Goal: Task Accomplishment & Management: Manage account settings

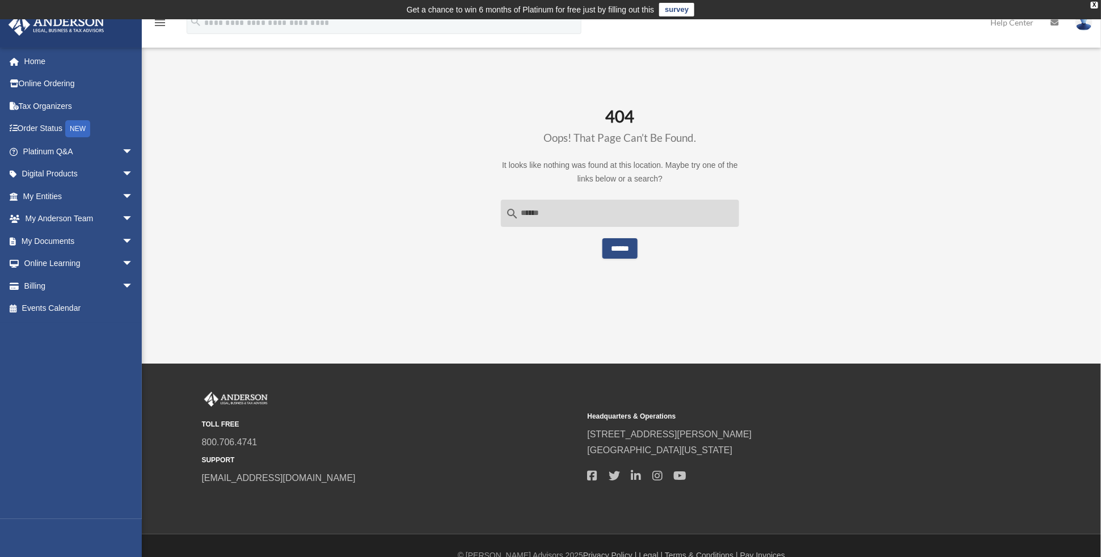
click at [625, 246] on input "******" at bounding box center [619, 248] width 35 height 20
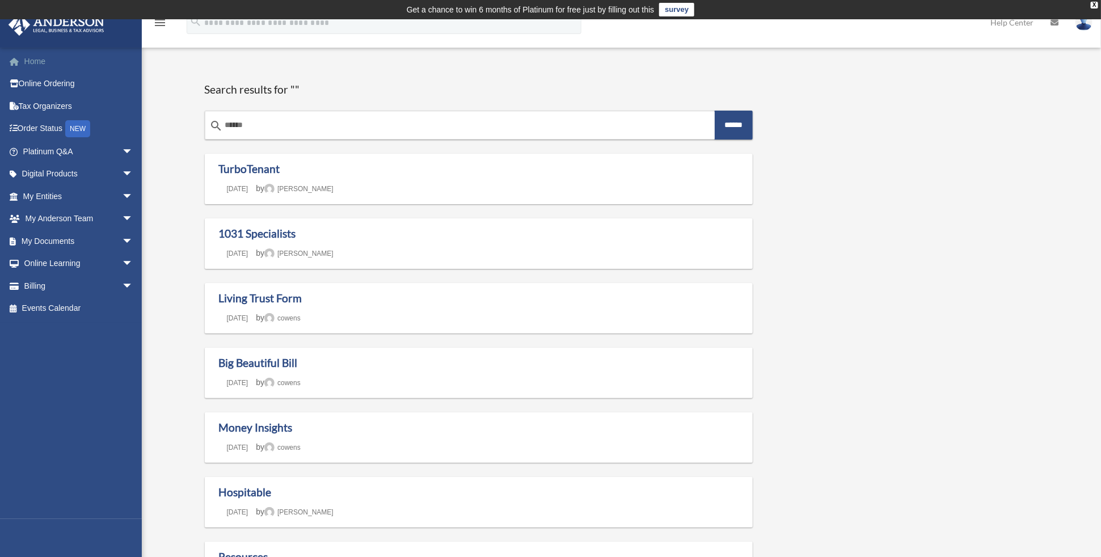
click at [39, 62] on link "Home" at bounding box center [79, 61] width 142 height 23
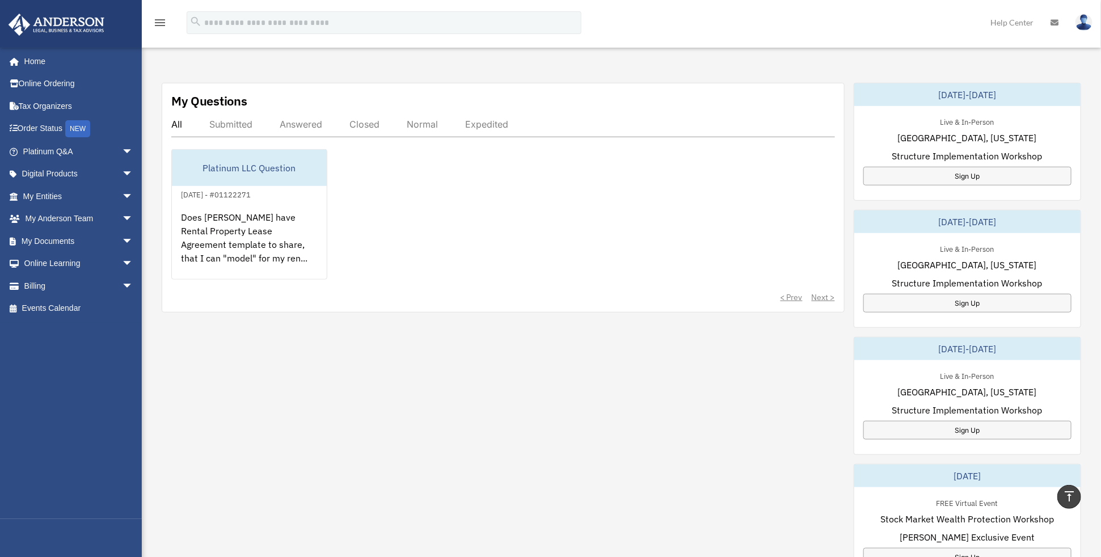
scroll to position [189, 0]
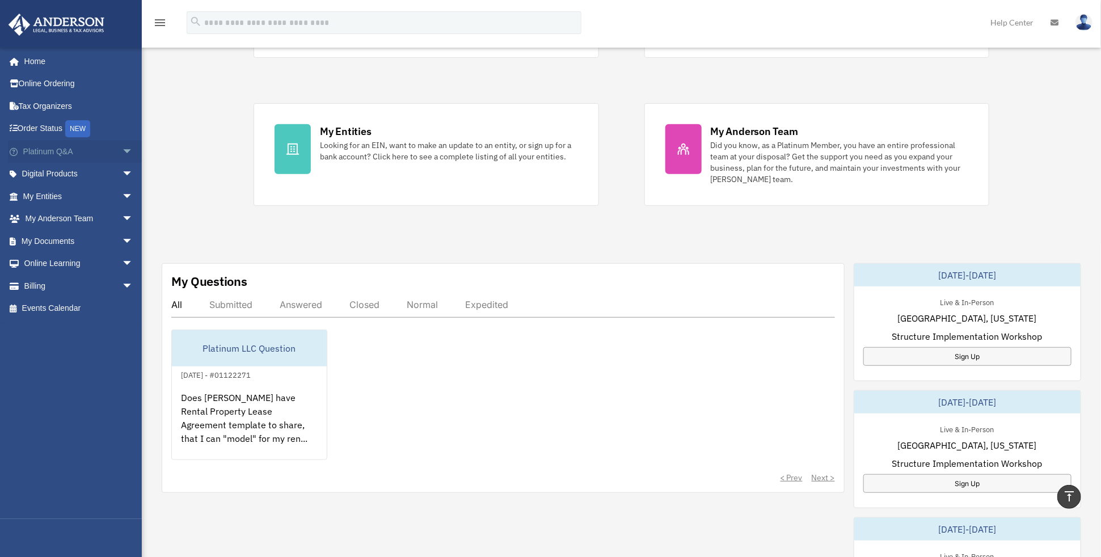
click at [48, 152] on link "Platinum Q&A arrow_drop_down" at bounding box center [79, 151] width 142 height 23
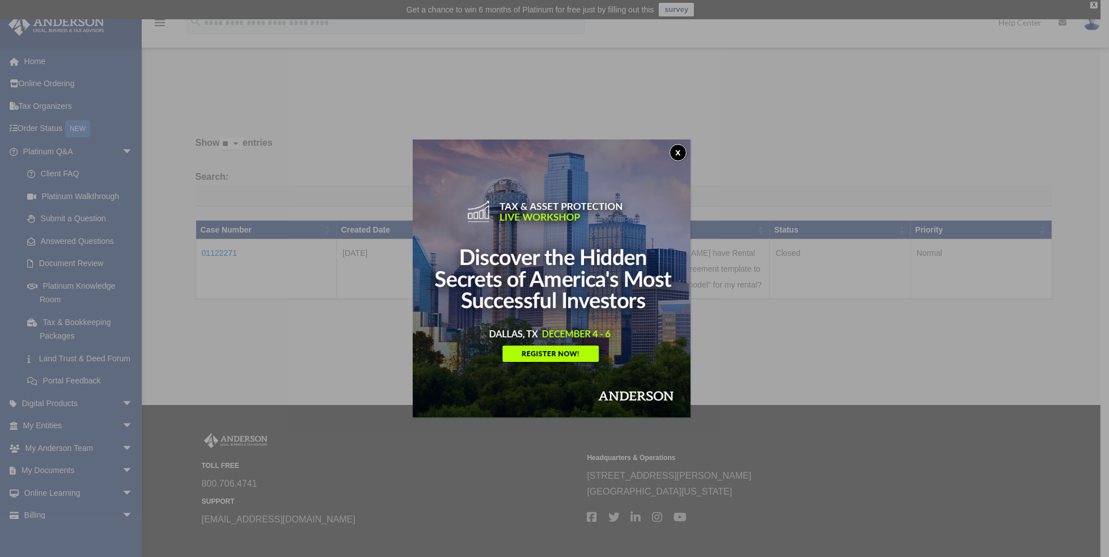
click at [682, 152] on button "x" at bounding box center [678, 152] width 17 height 17
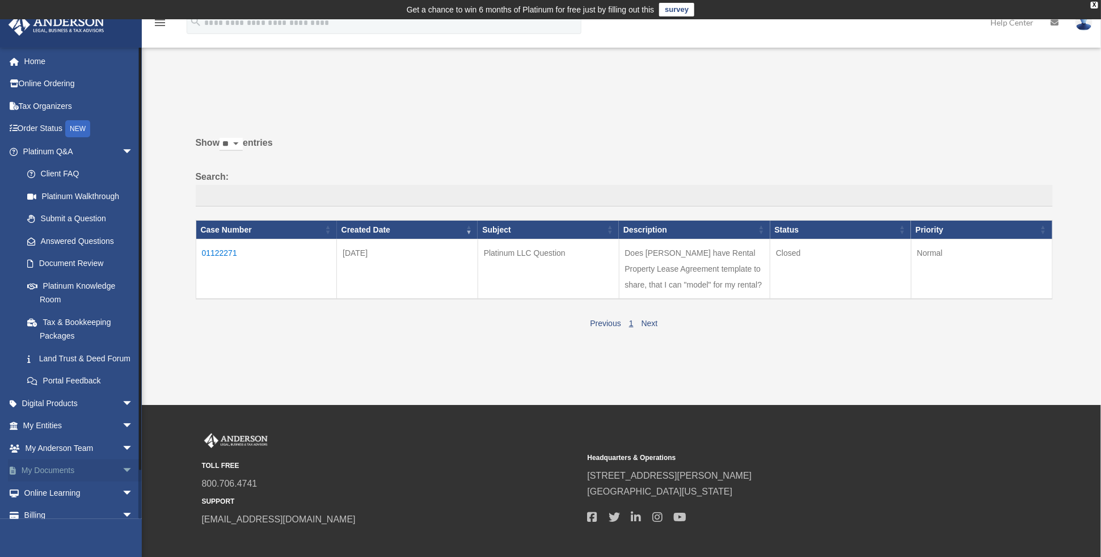
click at [50, 482] on link "My Documents arrow_drop_down" at bounding box center [79, 470] width 142 height 23
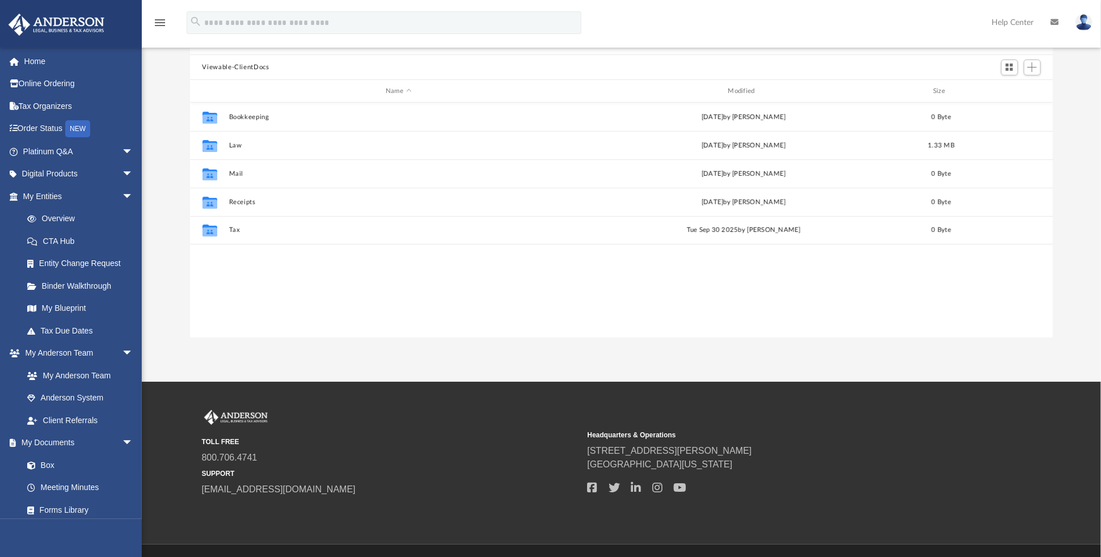
scroll to position [249, 855]
click at [41, 464] on link "Box" at bounding box center [83, 465] width 134 height 23
click at [43, 464] on link "Box" at bounding box center [83, 465] width 134 height 23
click at [1033, 66] on span "Add" at bounding box center [1032, 67] width 10 height 10
click at [1012, 91] on li "Upload" at bounding box center [1016, 89] width 36 height 12
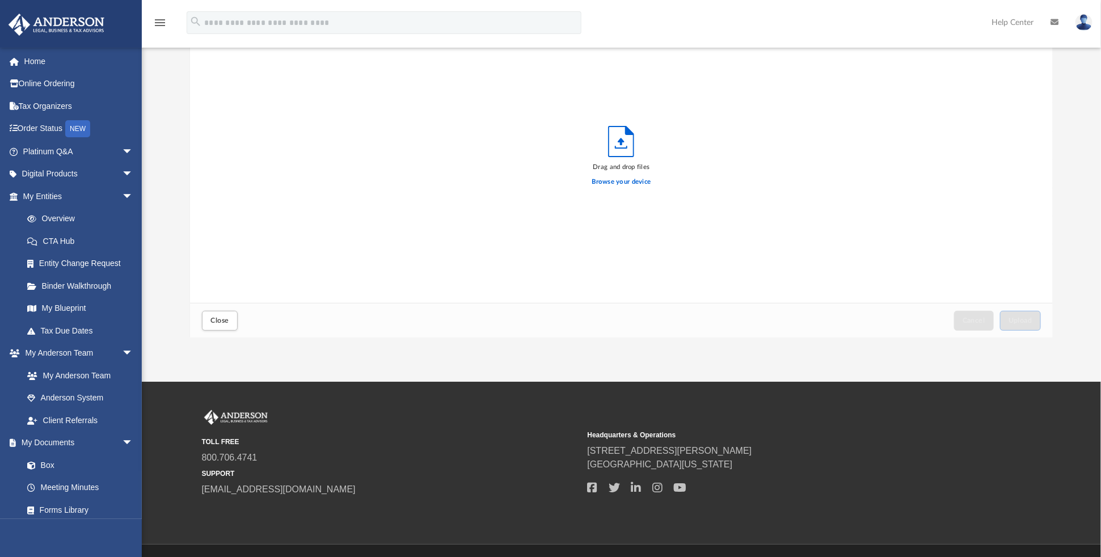
scroll to position [279, 855]
click at [619, 183] on label "Browse your device" at bounding box center [621, 182] width 59 height 10
click at [0, 0] on input "Browse your device" at bounding box center [0, 0] width 0 height 0
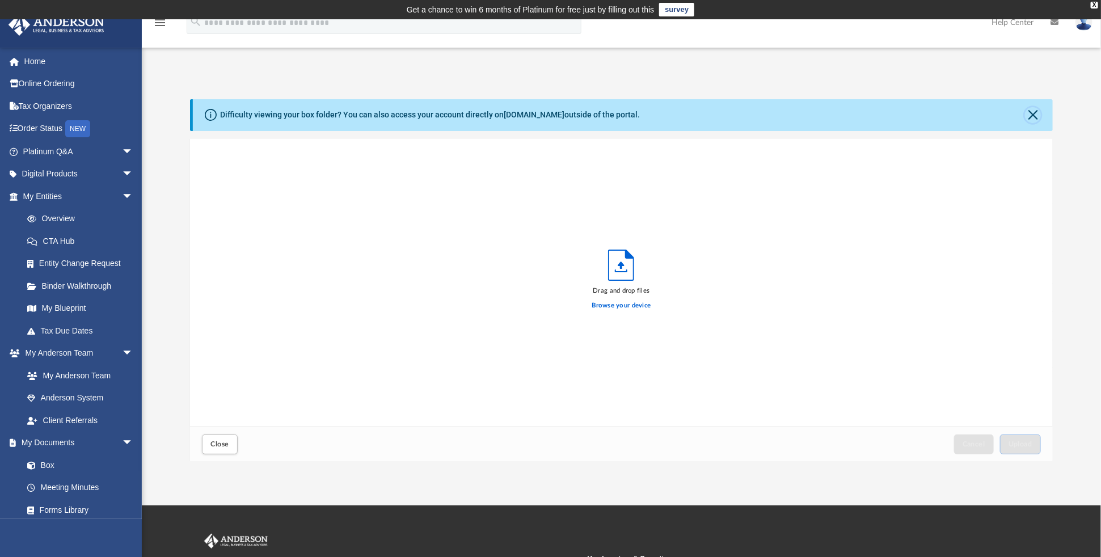
click at [1035, 117] on button "Close" at bounding box center [1033, 115] width 16 height 16
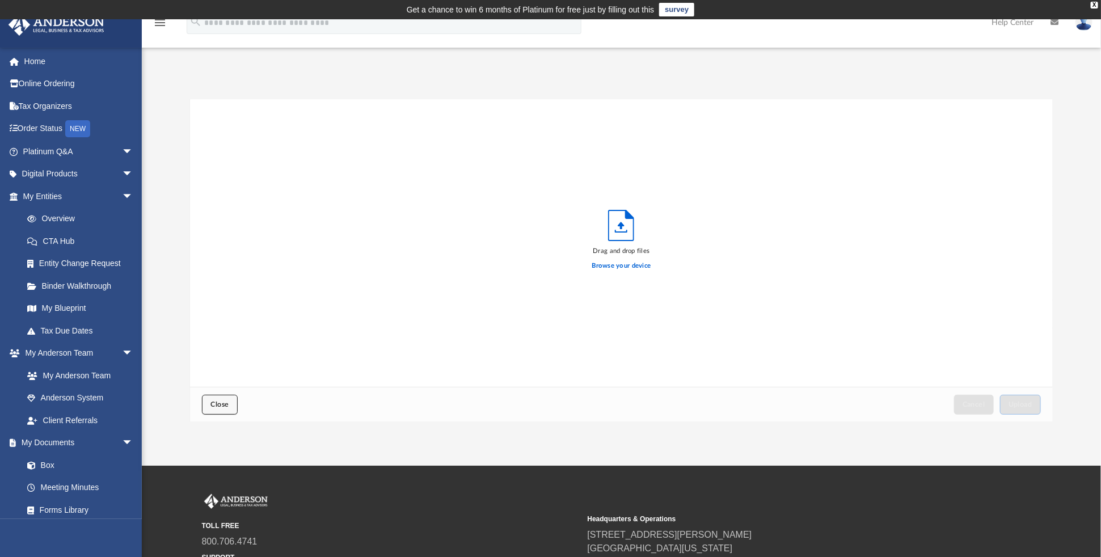
click at [220, 405] on span "Close" at bounding box center [219, 404] width 18 height 7
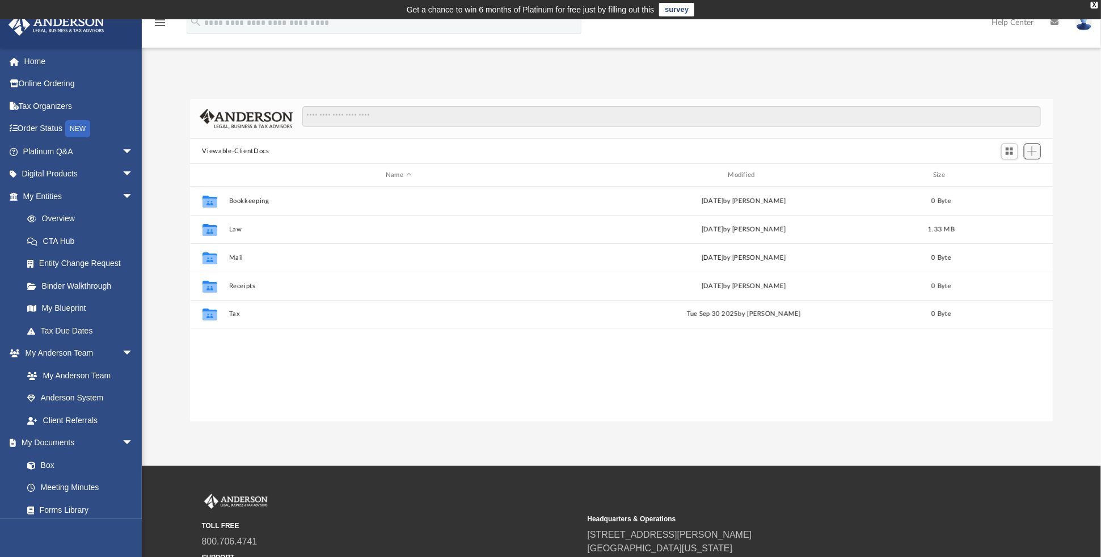
click at [1029, 151] on span "Add" at bounding box center [1032, 151] width 10 height 10
click at [1018, 172] on li "Upload" at bounding box center [1016, 174] width 36 height 12
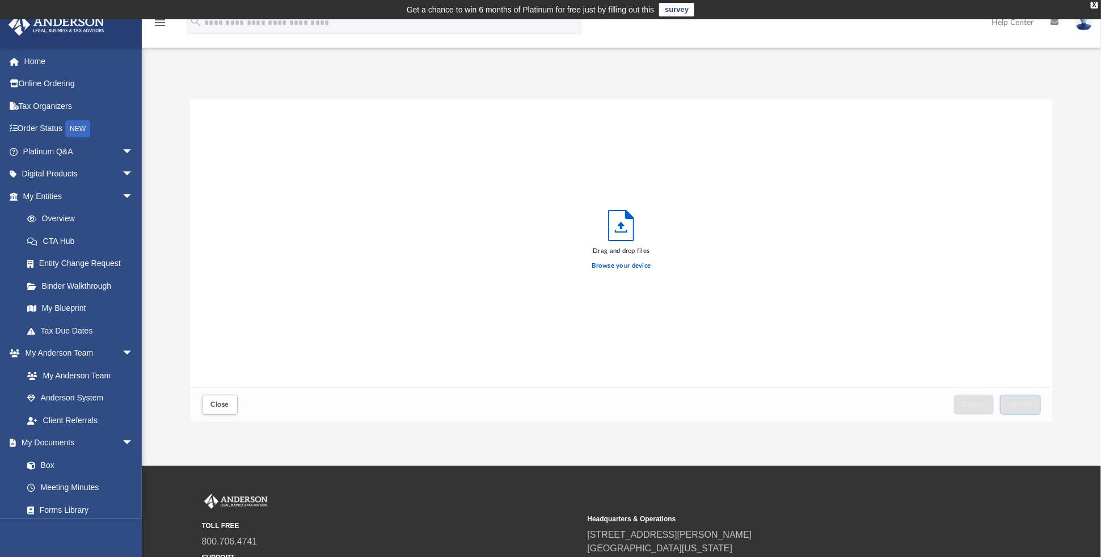
scroll to position [279, 855]
click at [625, 230] on icon "Upload" at bounding box center [620, 225] width 25 height 30
click at [622, 229] on icon "Upload" at bounding box center [621, 225] width 7 height 7
click at [607, 267] on label "Browse your device" at bounding box center [621, 266] width 59 height 10
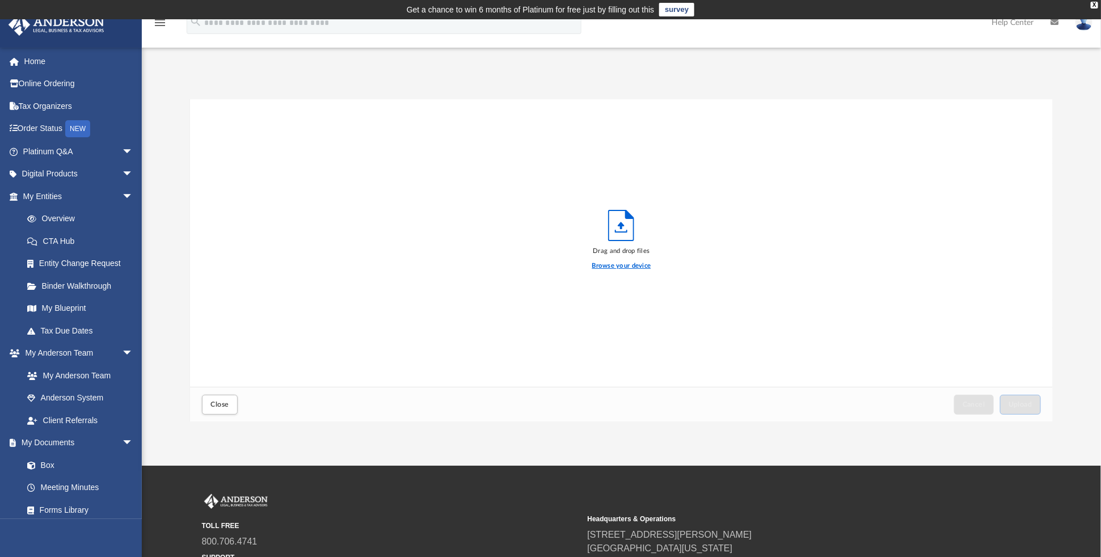
click at [0, 0] on input "Browse your device" at bounding box center [0, 0] width 0 height 0
click at [632, 265] on label "Browse your device" at bounding box center [621, 266] width 59 height 10
click at [0, 0] on input "Browse your device" at bounding box center [0, 0] width 0 height 0
click at [1026, 401] on span "Upload" at bounding box center [1020, 404] width 24 height 7
click at [619, 261] on label "Select More Files" at bounding box center [621, 264] width 52 height 10
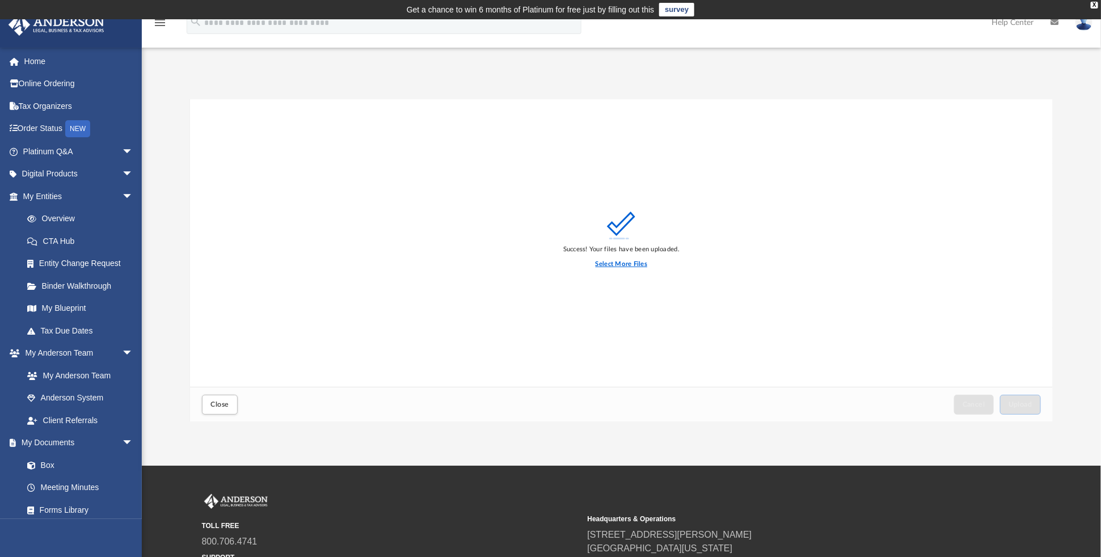
click at [0, 0] on input "Select More Files" at bounding box center [0, 0] width 0 height 0
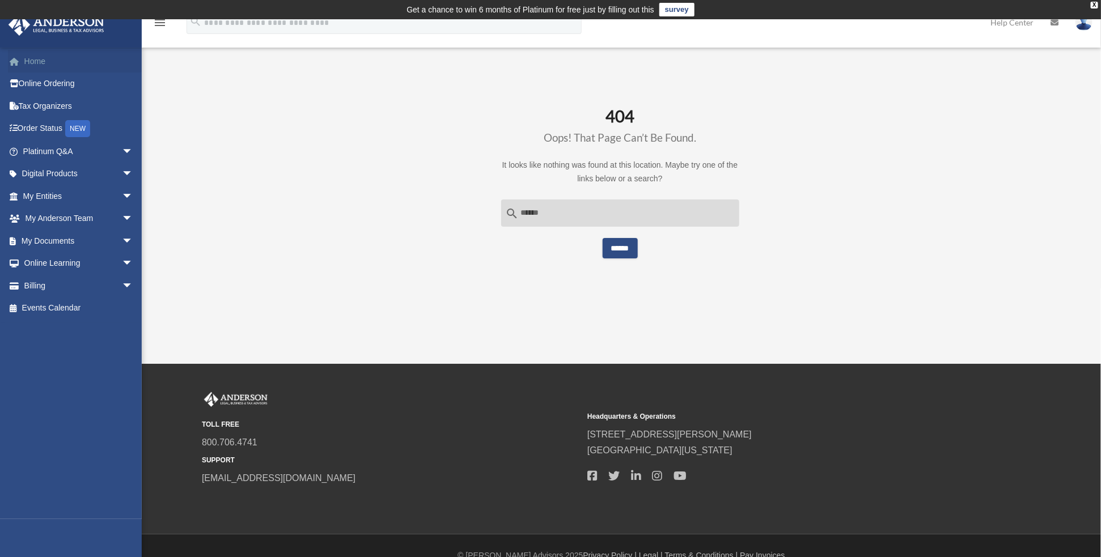
click at [37, 64] on link "Home" at bounding box center [79, 61] width 142 height 23
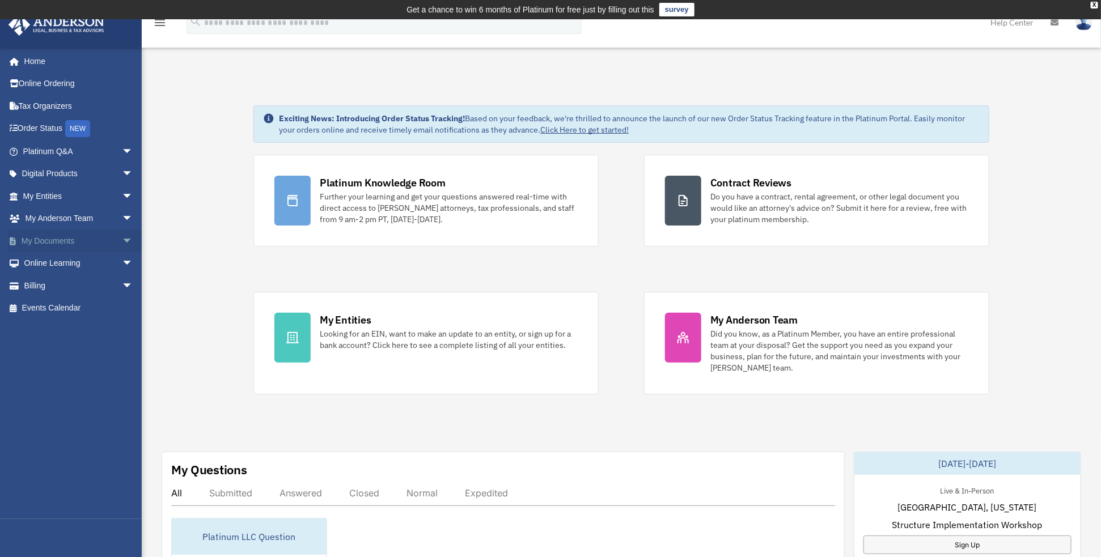
click at [87, 239] on link "My Documents arrow_drop_down" at bounding box center [79, 241] width 142 height 23
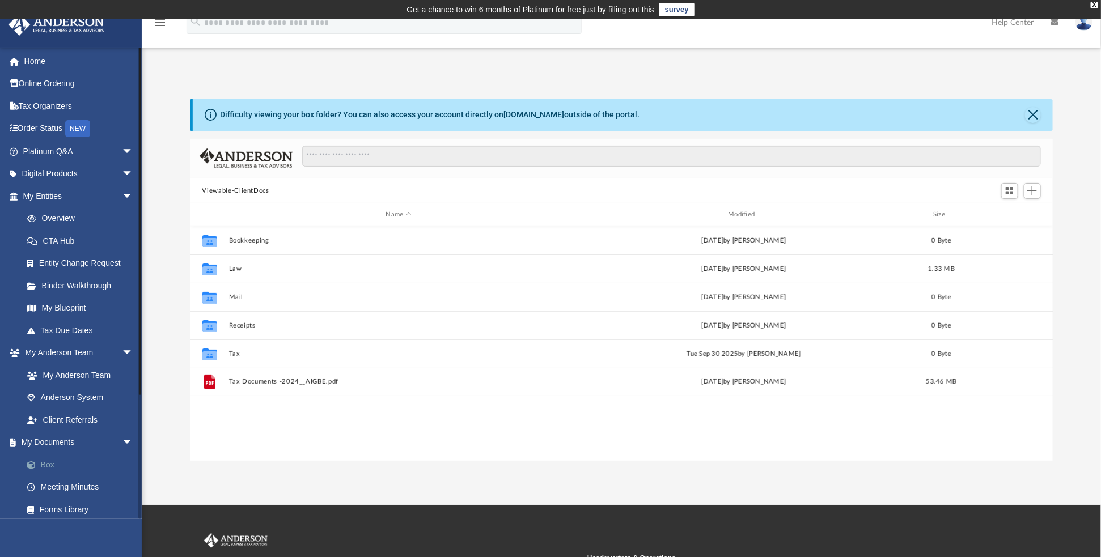
scroll to position [249, 855]
click at [54, 466] on link "Box" at bounding box center [83, 465] width 134 height 23
click at [1034, 190] on span "Add" at bounding box center [1032, 191] width 10 height 10
click at [1014, 214] on li "Upload" at bounding box center [1017, 214] width 36 height 12
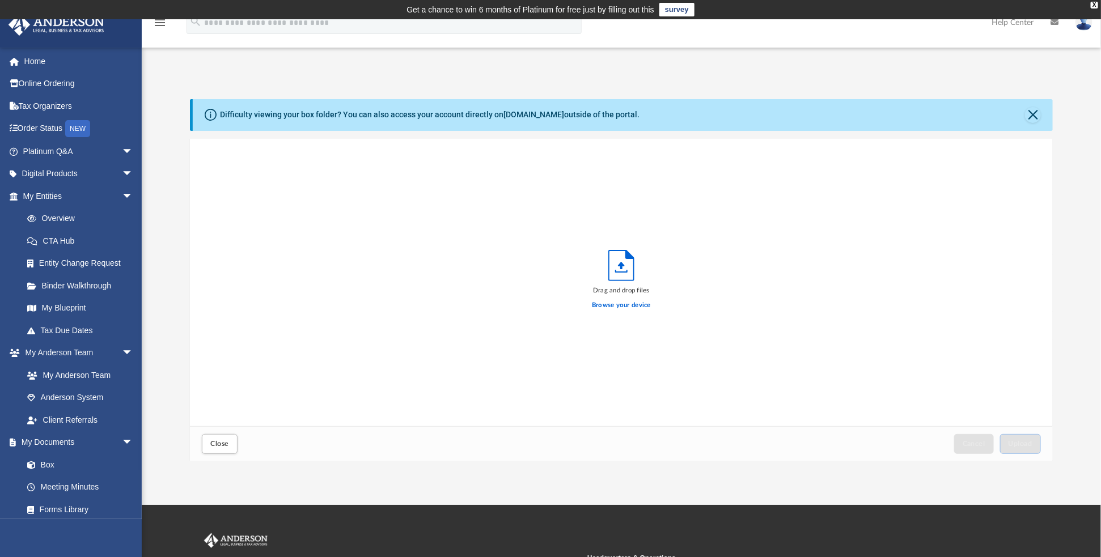
scroll to position [279, 855]
click at [623, 306] on label "Browse your device" at bounding box center [621, 306] width 59 height 10
click at [0, 0] on input "Browse your device" at bounding box center [0, 0] width 0 height 0
click at [1024, 443] on span "Upload" at bounding box center [1021, 444] width 24 height 7
click at [614, 305] on label "Select More Files" at bounding box center [621, 304] width 52 height 10
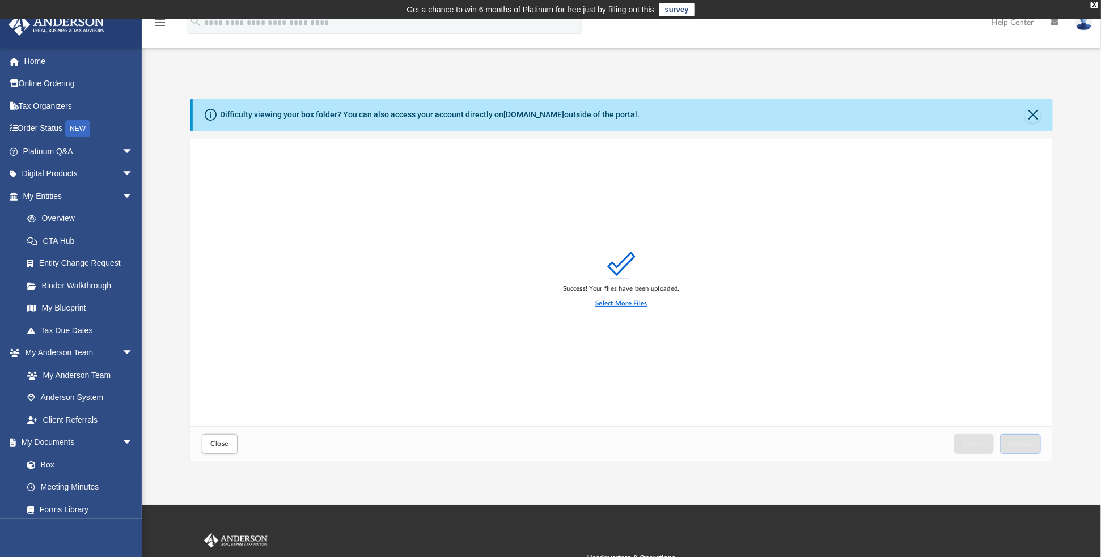
click at [0, 0] on input "Select More Files" at bounding box center [0, 0] width 0 height 0
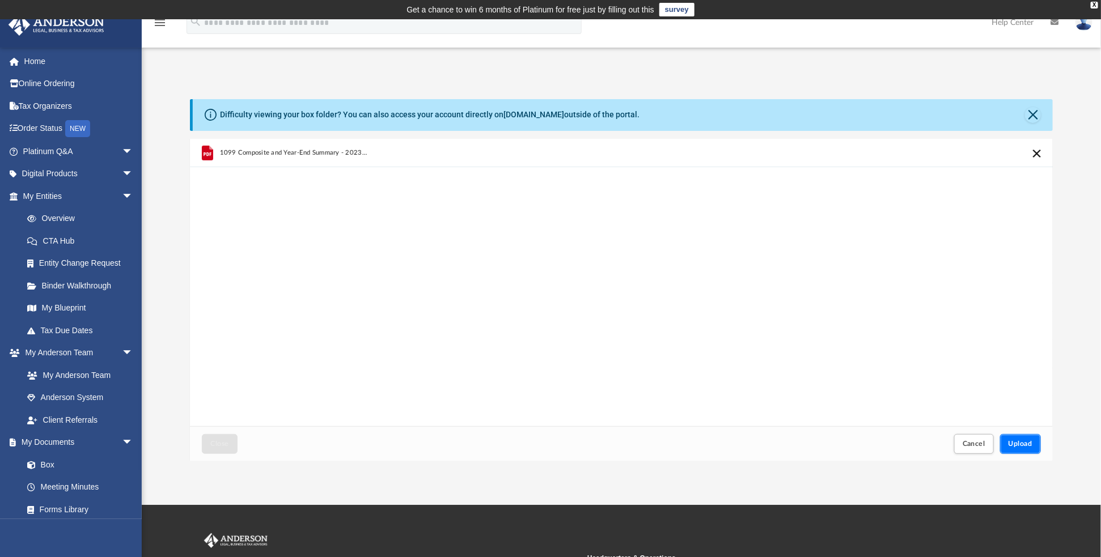
click at [1021, 438] on button "Upload" at bounding box center [1020, 444] width 41 height 20
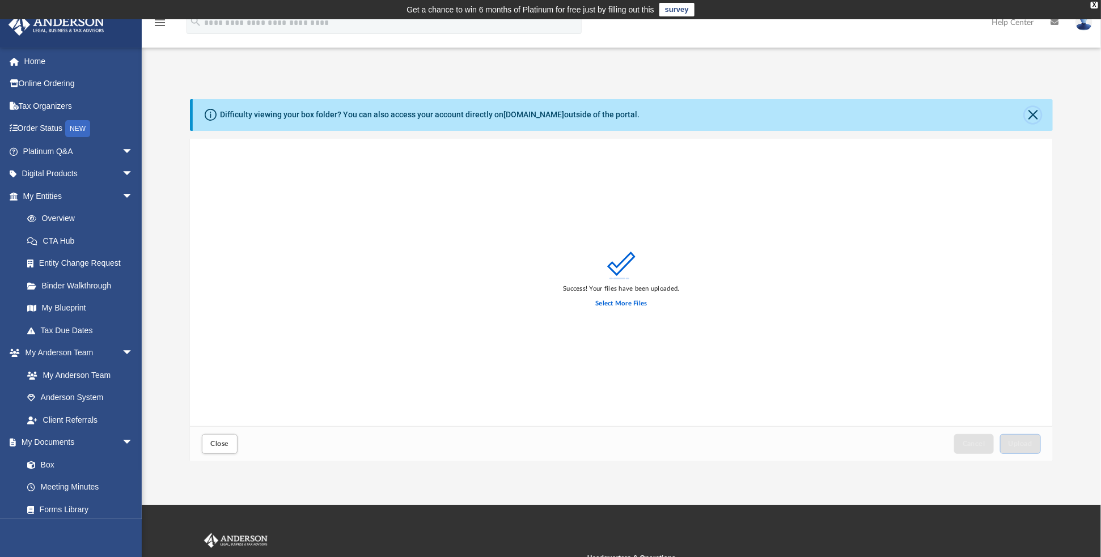
click at [1035, 110] on button "Close" at bounding box center [1033, 115] width 16 height 16
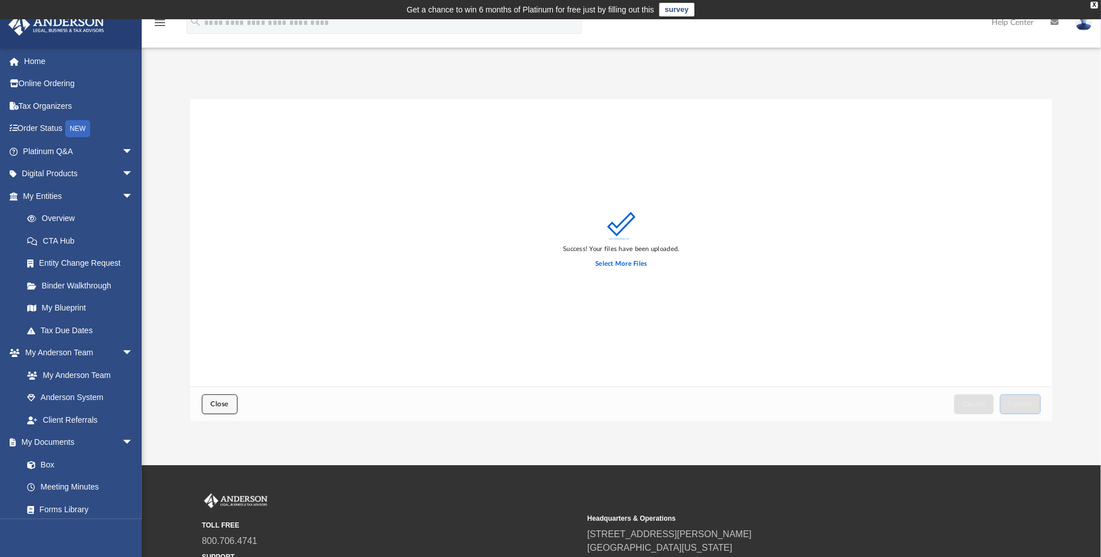
click at [223, 402] on span "Close" at bounding box center [219, 404] width 18 height 7
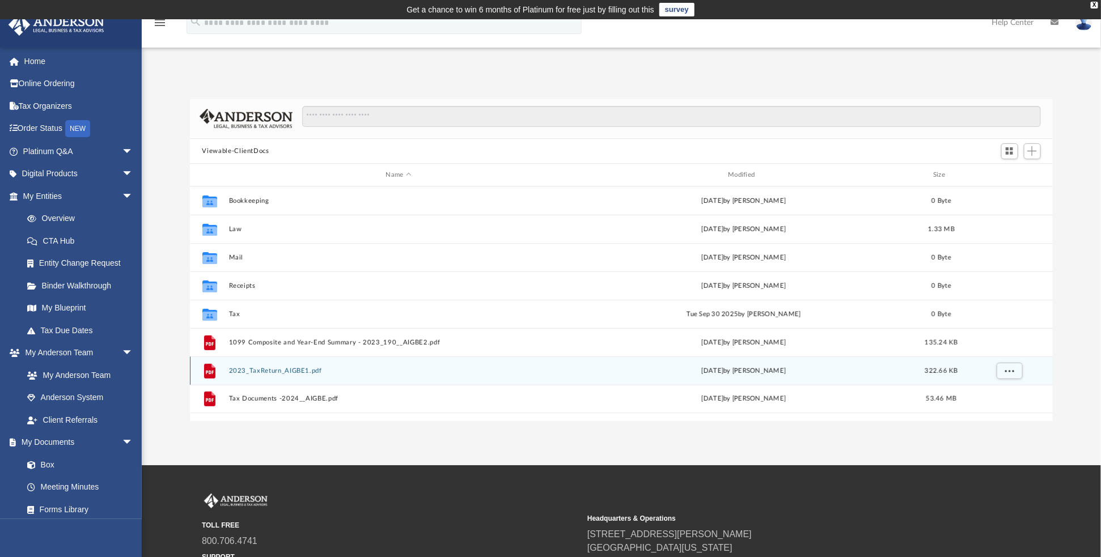
click at [282, 374] on div "File 2023_TaxReturn_AIGBE1.pdf today by Fred Aigbe 322.66 KB" at bounding box center [622, 371] width 864 height 28
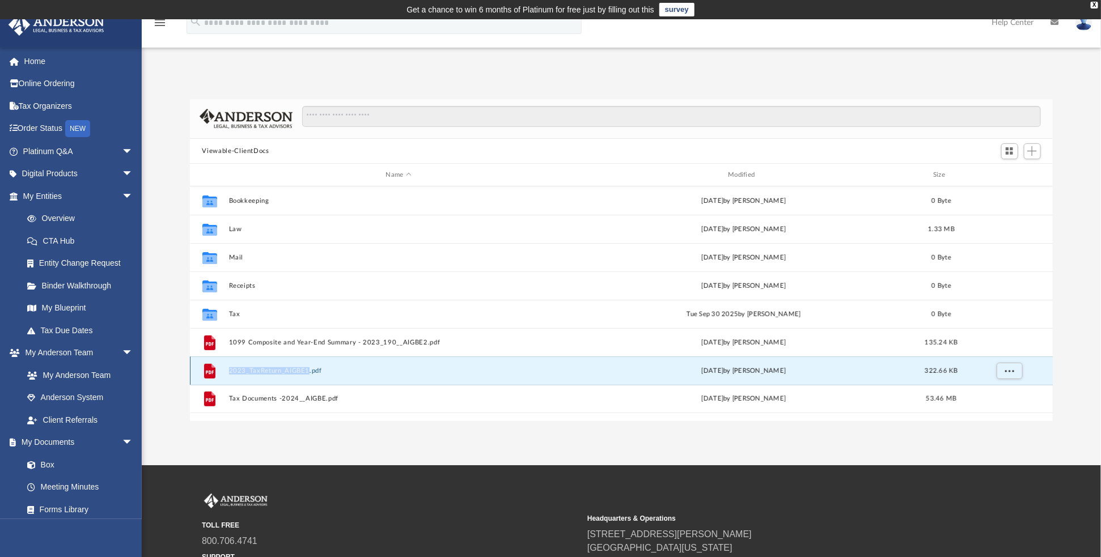
click at [282, 374] on div "File 2023_TaxReturn_AIGBE1.pdf today by Fred Aigbe 322.66 KB" at bounding box center [622, 371] width 864 height 28
click at [217, 373] on icon "File" at bounding box center [209, 371] width 18 height 18
click at [207, 371] on icon "grid" at bounding box center [209, 371] width 11 height 15
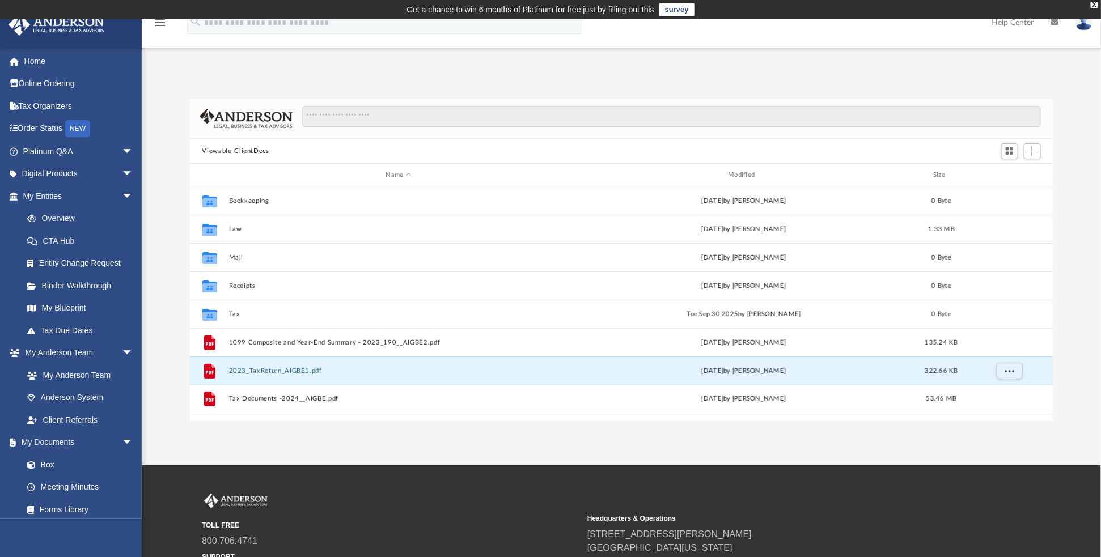
click at [291, 74] on div "App aigbef@outlook.com Sign Out aigbef@outlook.com Home Online Ordering Tax Org…" at bounding box center [550, 243] width 1101 height 358
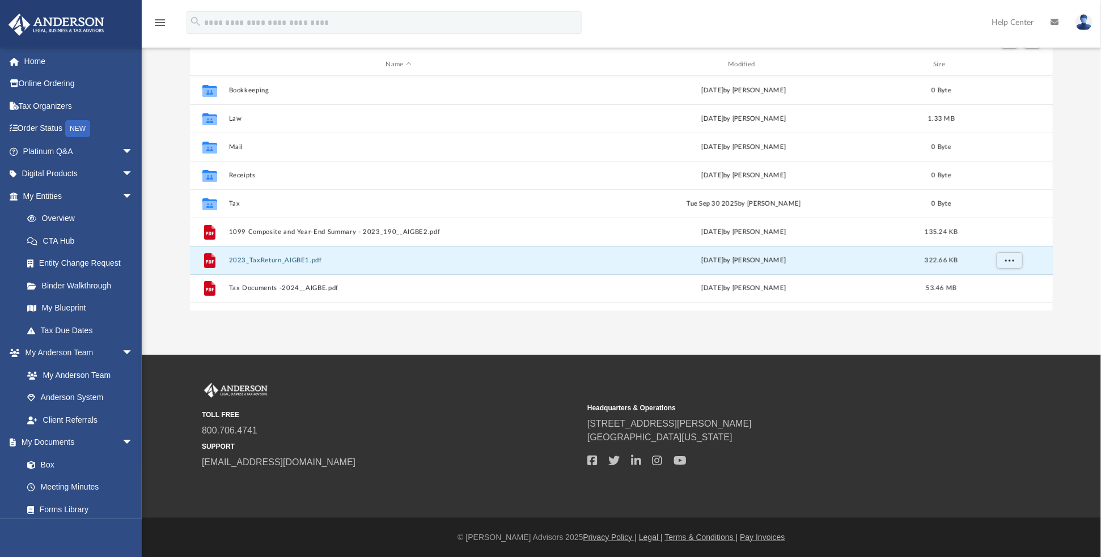
scroll to position [0, 0]
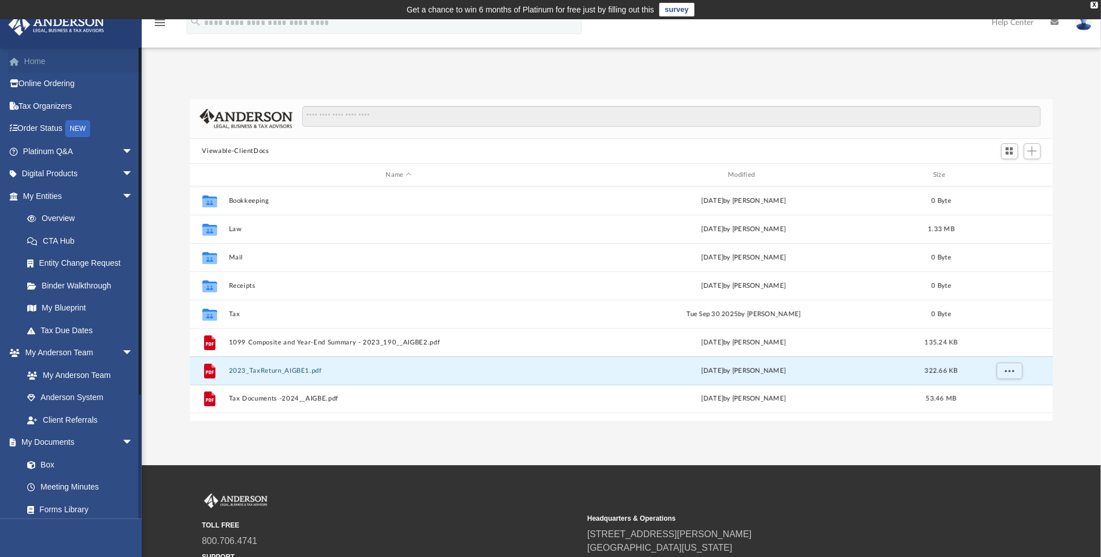
click at [33, 58] on link "Home" at bounding box center [79, 61] width 142 height 23
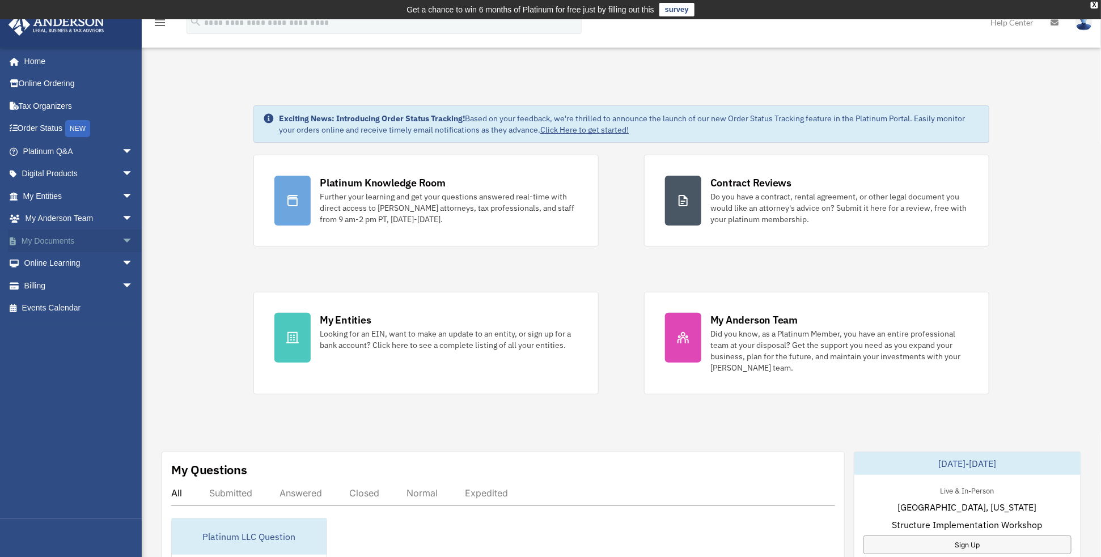
click at [54, 241] on link "My Documents arrow_drop_down" at bounding box center [79, 241] width 142 height 23
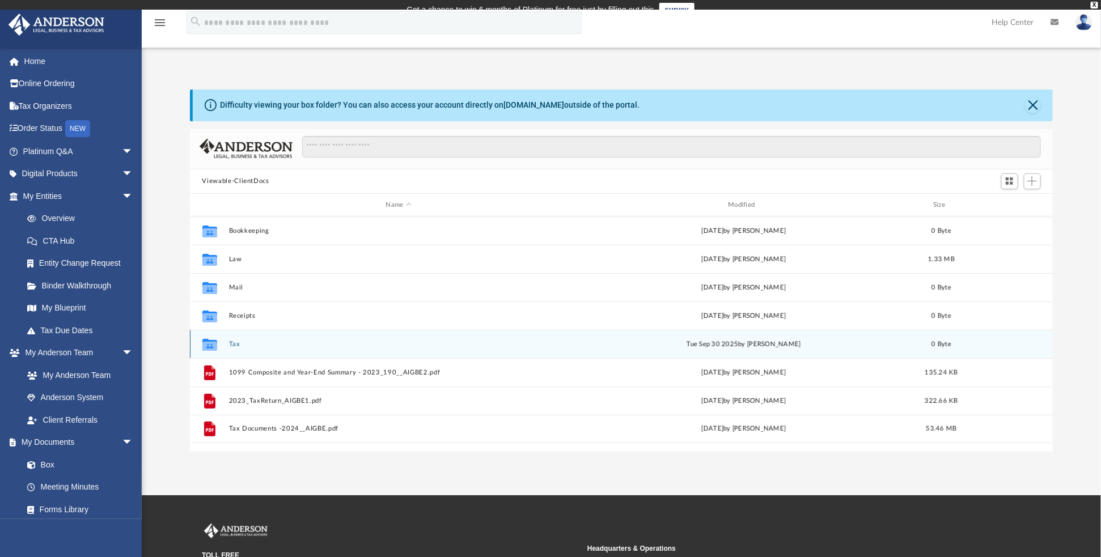
scroll to position [9, 9]
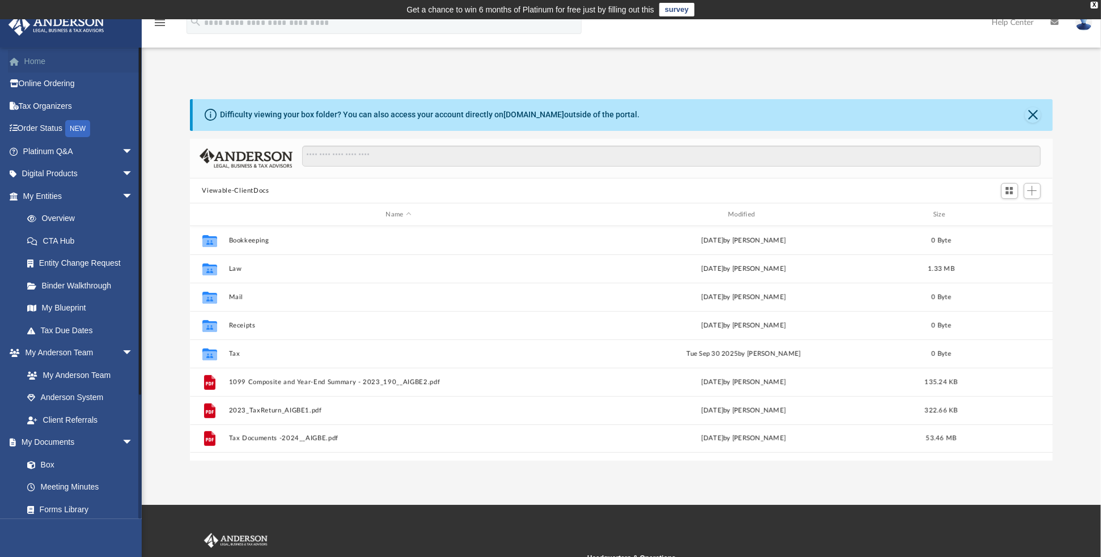
click at [31, 57] on link "Home" at bounding box center [79, 61] width 142 height 23
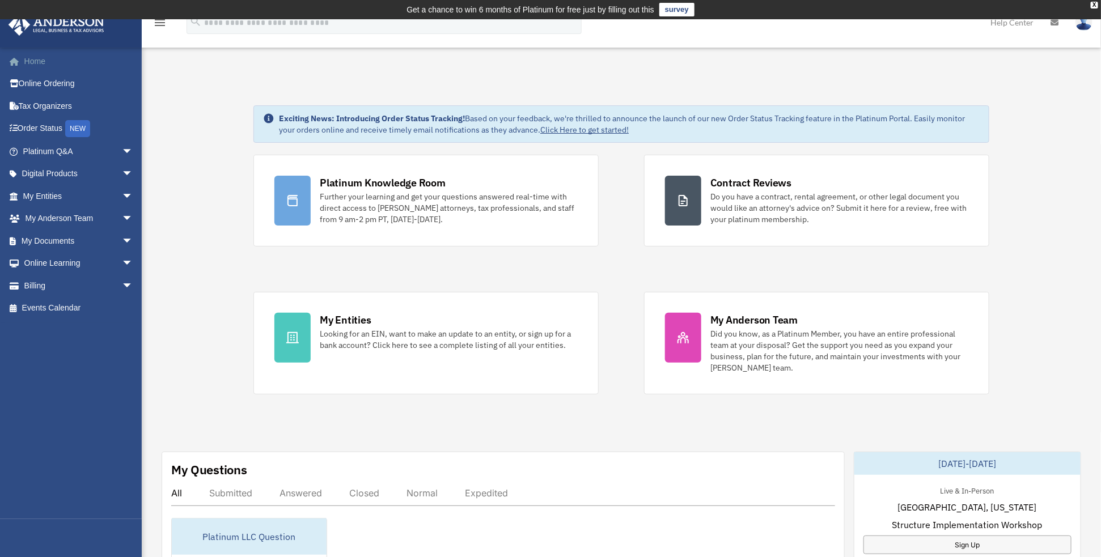
click at [26, 59] on link "Home" at bounding box center [79, 61] width 142 height 23
click at [31, 66] on link "Home" at bounding box center [79, 61] width 142 height 23
click at [1084, 26] on img at bounding box center [1084, 22] width 17 height 16
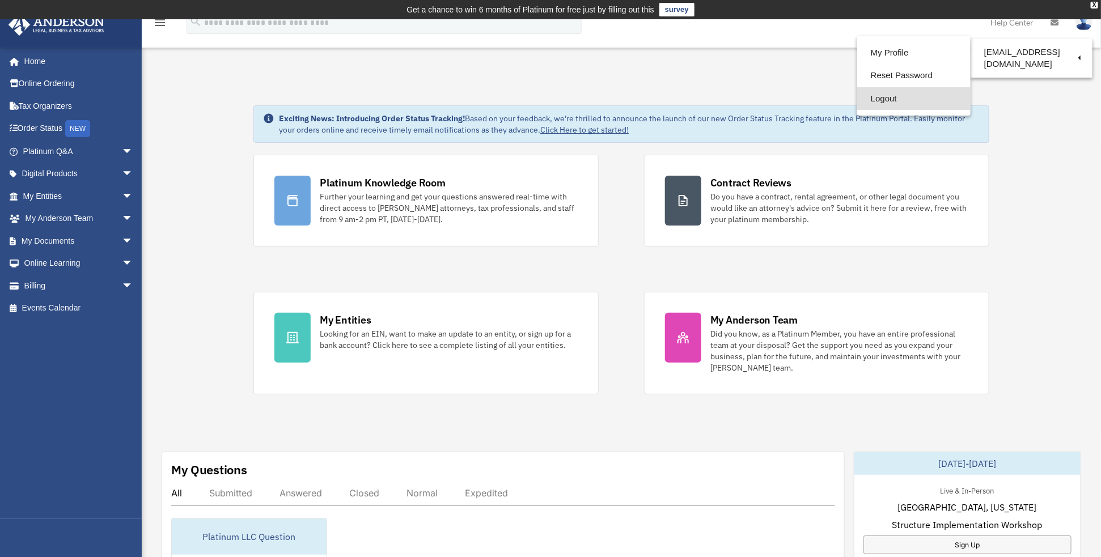
click at [887, 100] on link "Logout" at bounding box center [913, 98] width 113 height 23
